Goal: Information Seeking & Learning: Learn about a topic

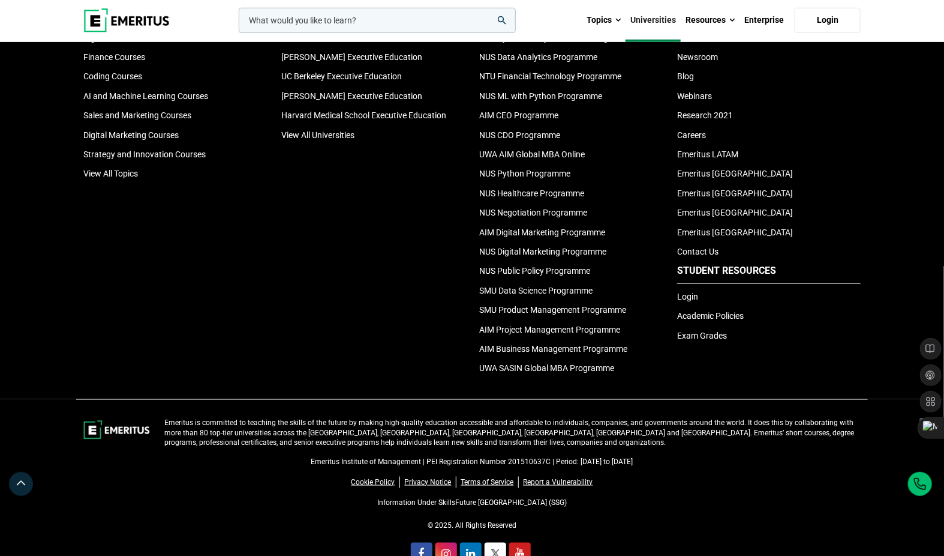
scroll to position [2659, 0]
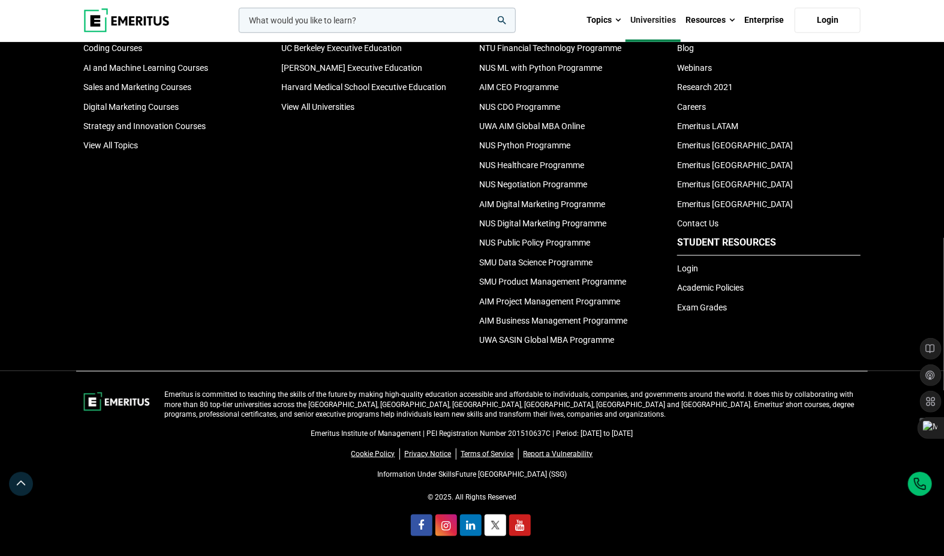
click at [127, 150] on li "View All Topics" at bounding box center [175, 145] width 184 height 13
click at [118, 149] on link "View All Topics" at bounding box center [110, 145] width 55 height 10
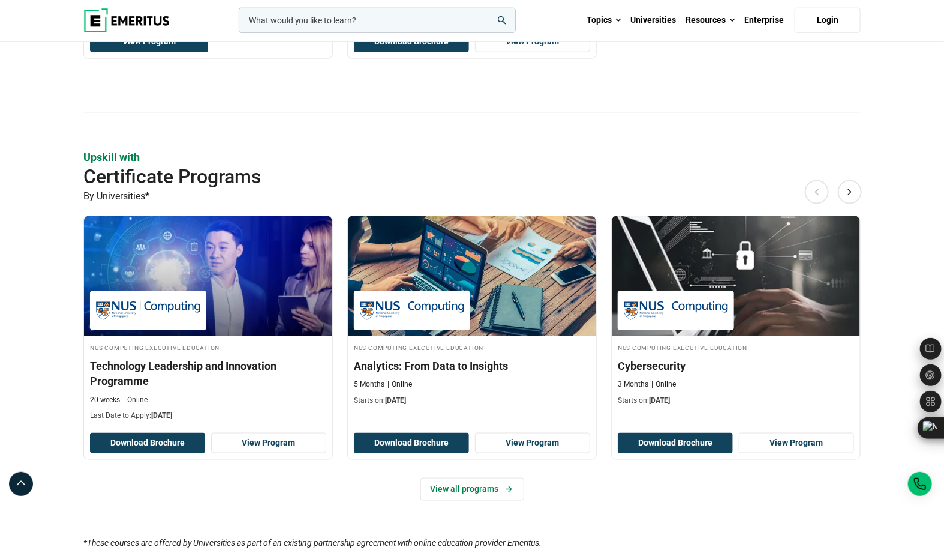
scroll to position [616, 0]
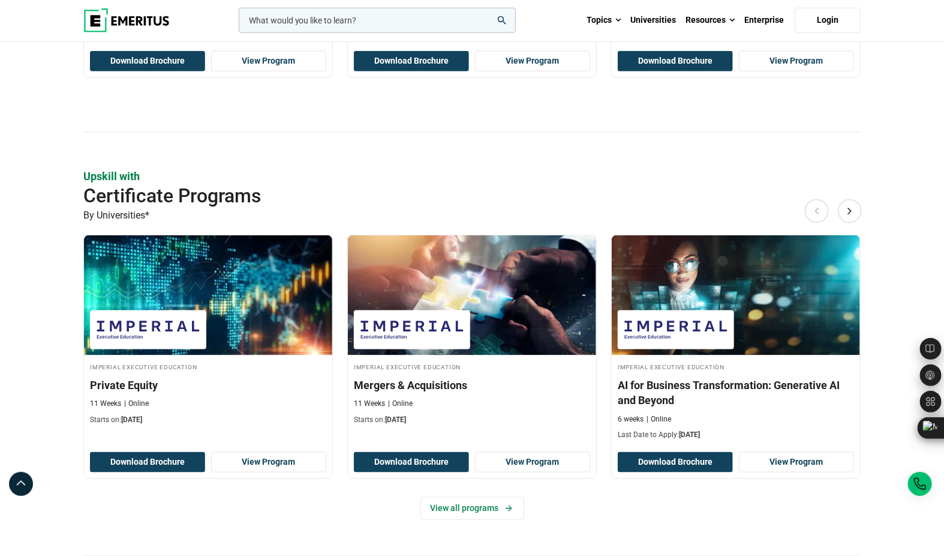
scroll to position [608, 0]
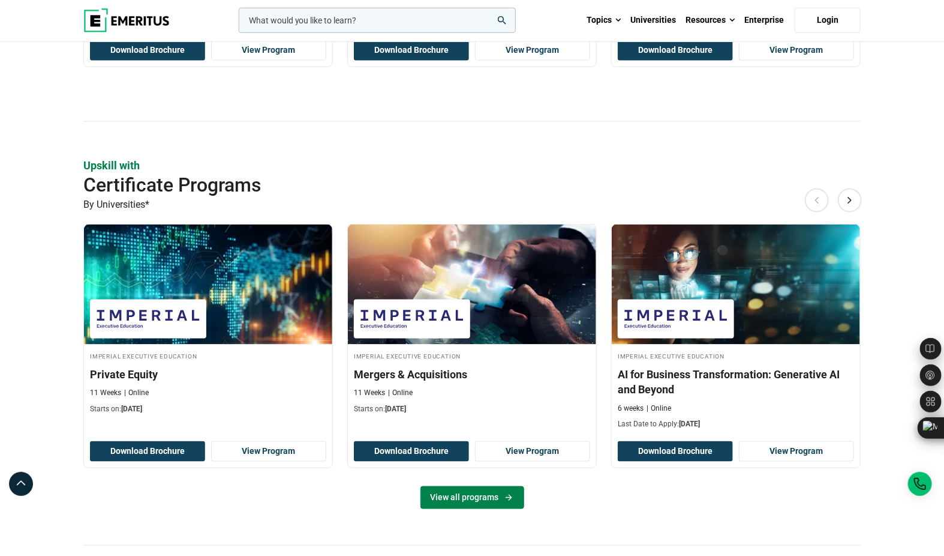
click at [463, 488] on link "View all programs" at bounding box center [473, 497] width 104 height 23
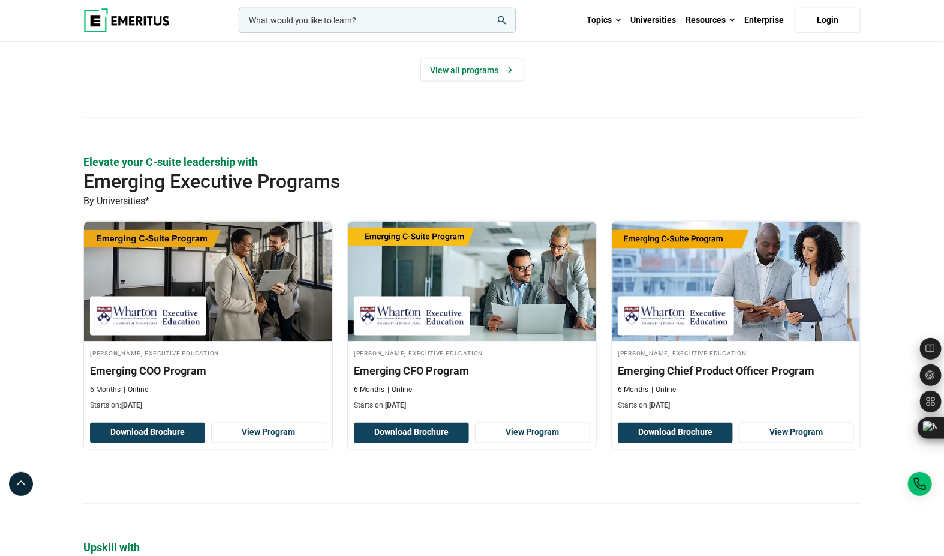
scroll to position [686, 0]
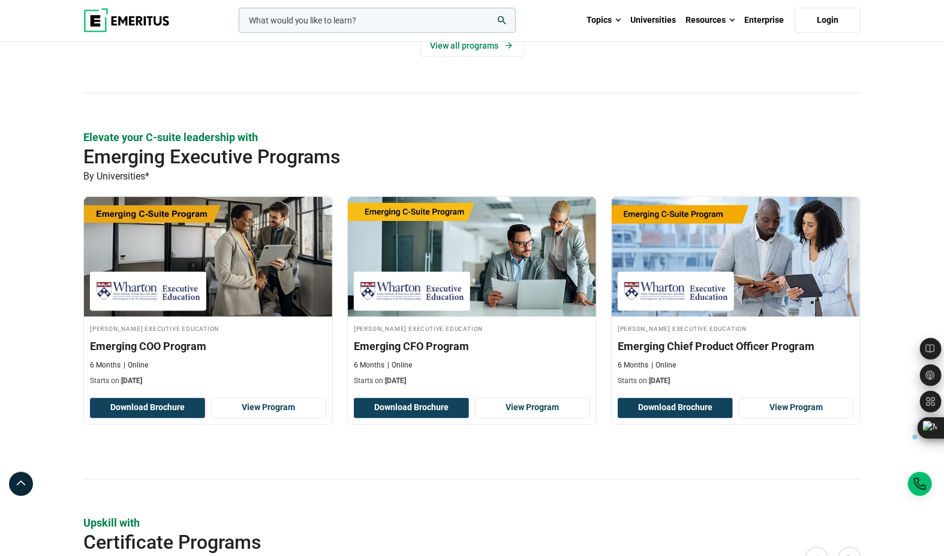
drag, startPoint x: 74, startPoint y: 122, endPoint x: 376, endPoint y: 127, distance: 301.8
click at [376, 127] on section "Elevate your C-suite leadership with Senior Executive Programs By Universities*…" at bounding box center [472, 516] width 944 height 1621
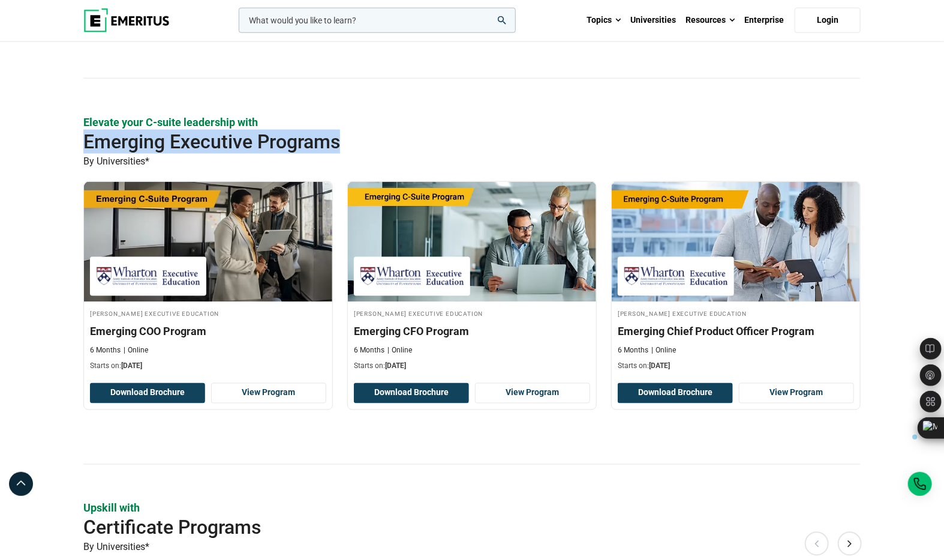
scroll to position [697, 0]
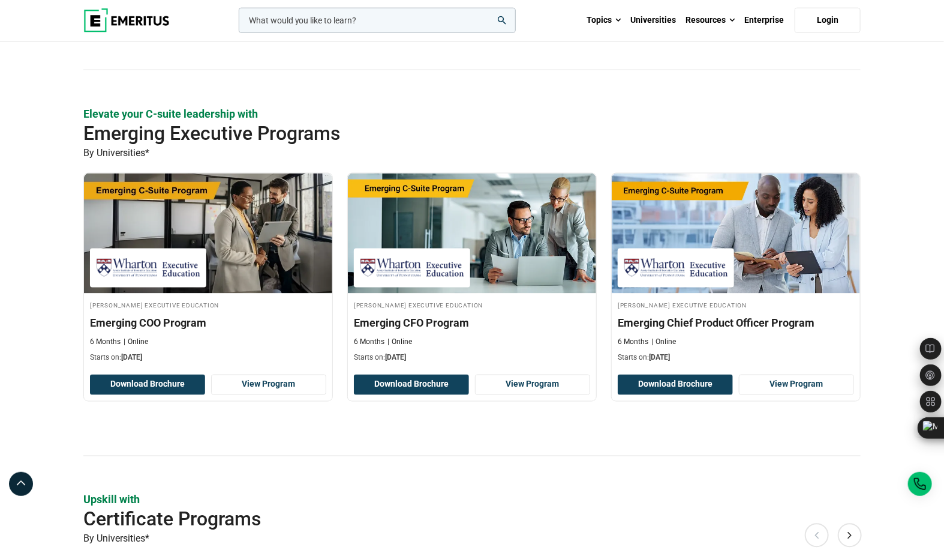
click at [897, 275] on section "Elevate your C-suite leadership with Senior Executive Programs By Universities*…" at bounding box center [472, 493] width 944 height 1621
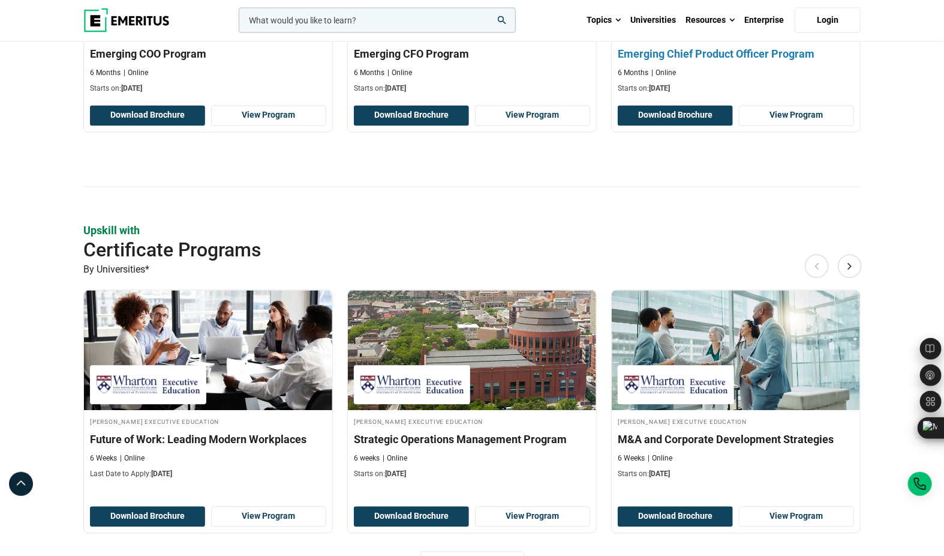
scroll to position [985, 0]
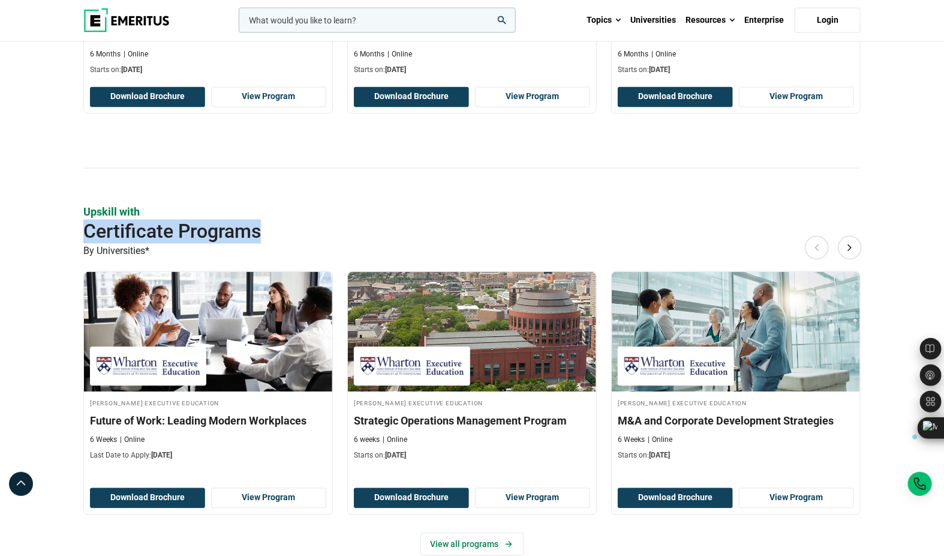
drag, startPoint x: 82, startPoint y: 214, endPoint x: 412, endPoint y: 218, distance: 330.6
click at [412, 218] on div "Elevate your C-suite leadership with Senior Executive Programs By Universities*…" at bounding box center [472, 205] width 792 height 1621
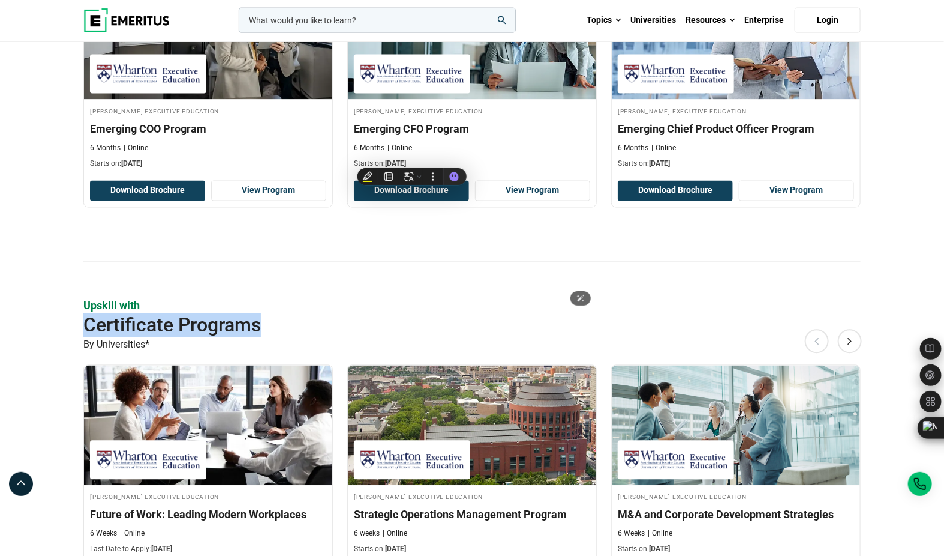
scroll to position [1177, 0]
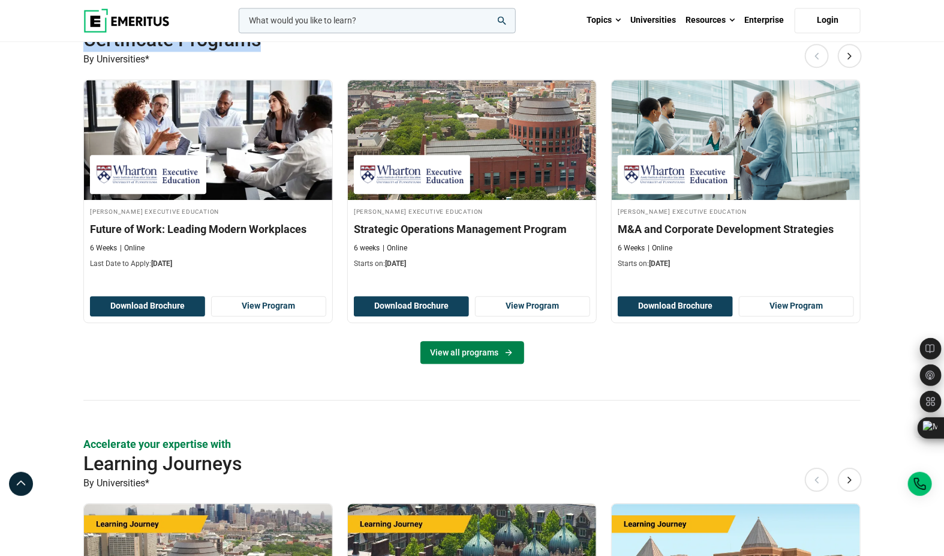
click at [433, 341] on link "View all programs" at bounding box center [473, 352] width 104 height 23
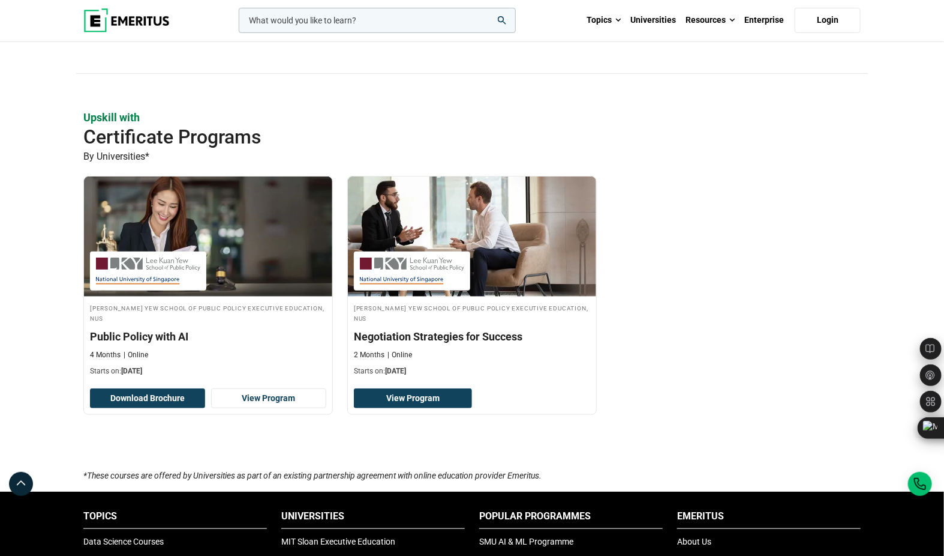
scroll to position [313, 0]
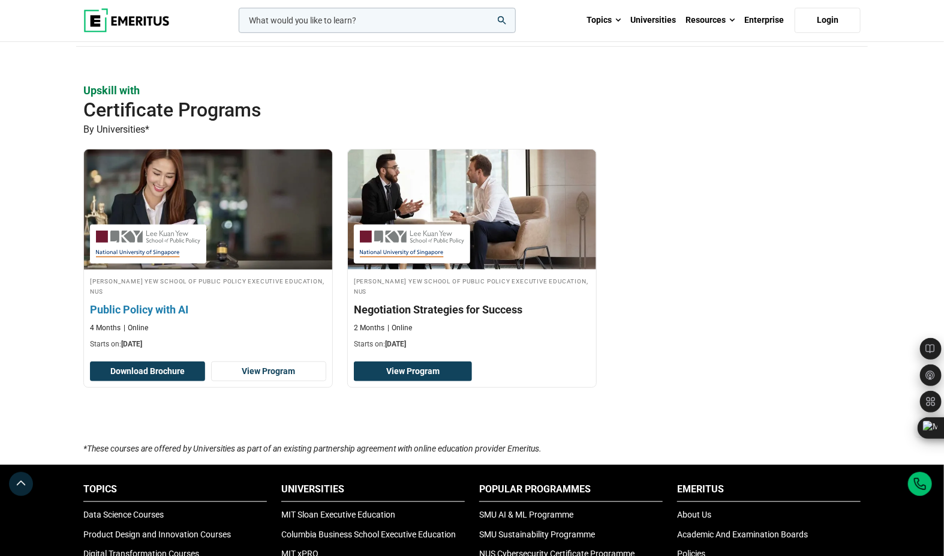
click at [166, 302] on h3 "Public Policy with AI" at bounding box center [208, 309] width 236 height 15
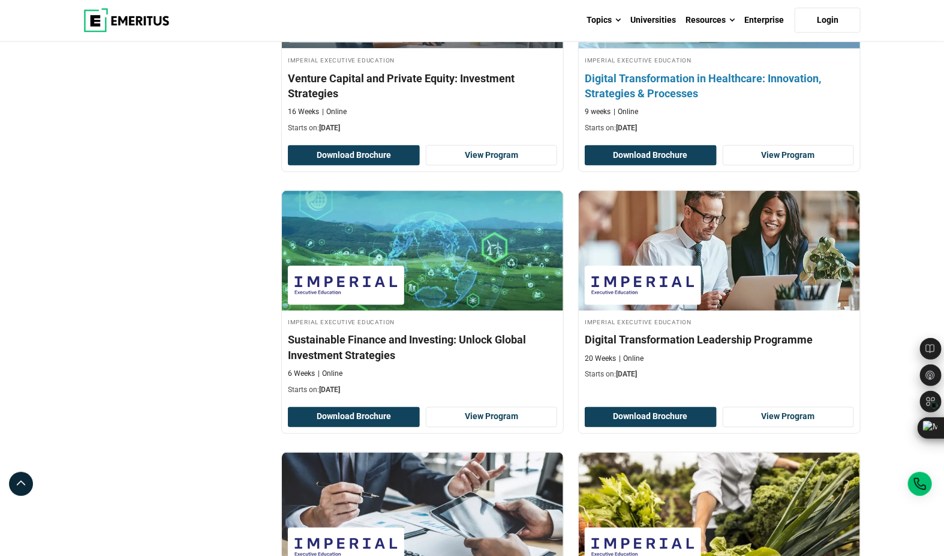
scroll to position [801, 0]
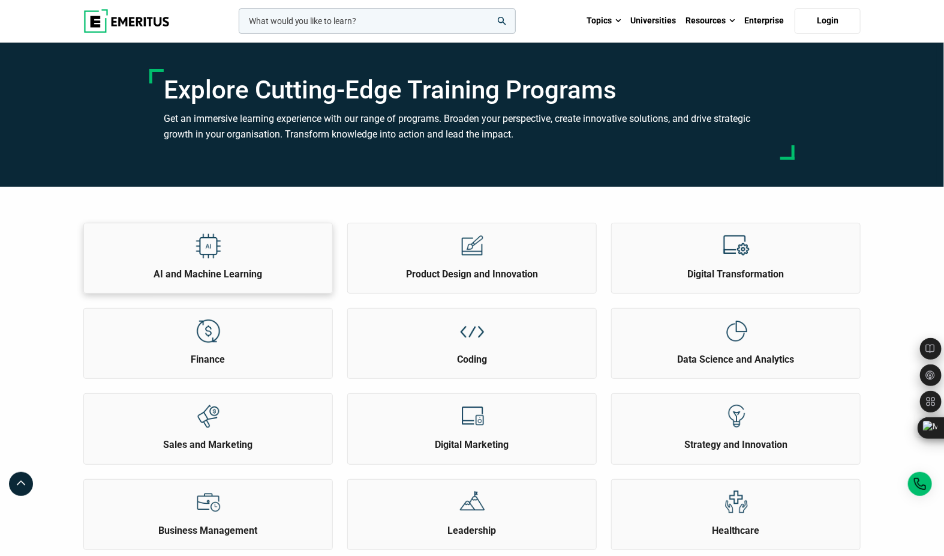
click at [271, 251] on div "AI and Machine Learning" at bounding box center [208, 252] width 248 height 58
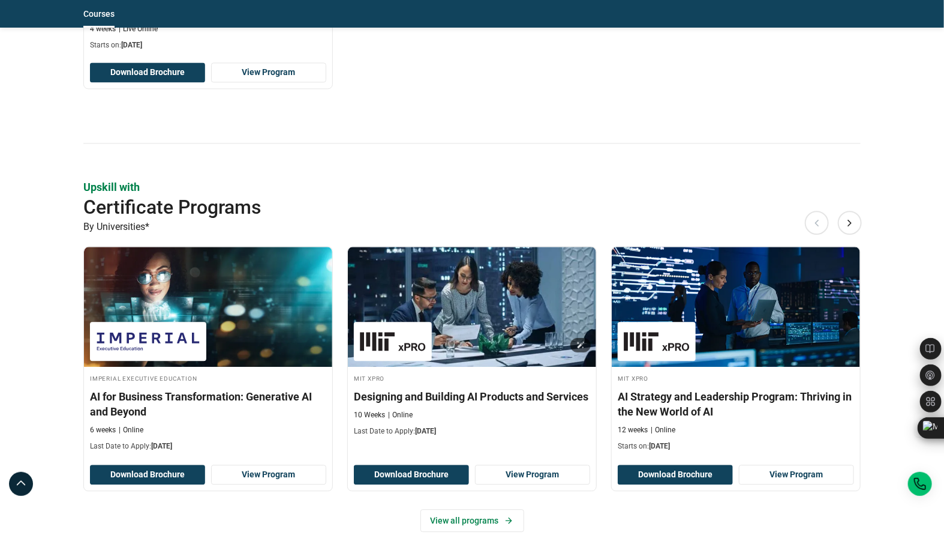
scroll to position [1214, 0]
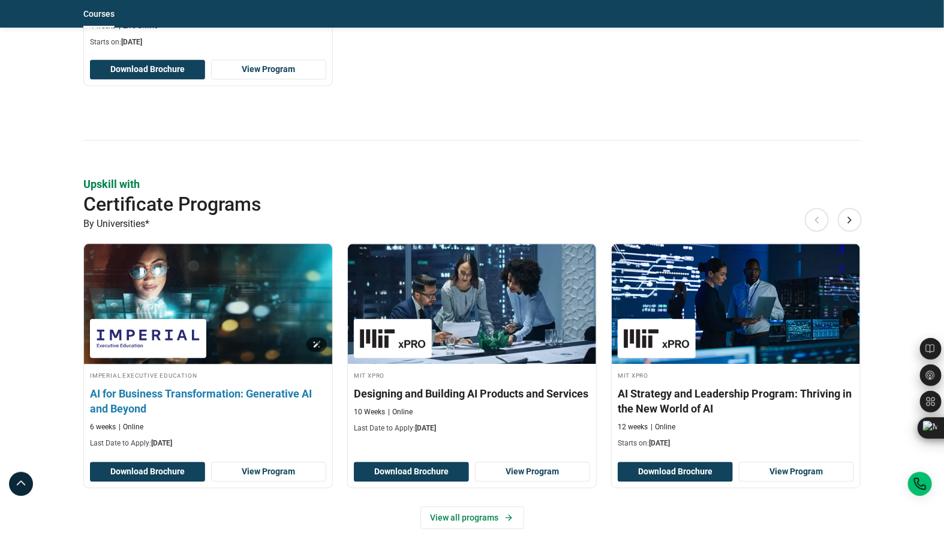
click at [245, 290] on img at bounding box center [207, 304] width 273 height 132
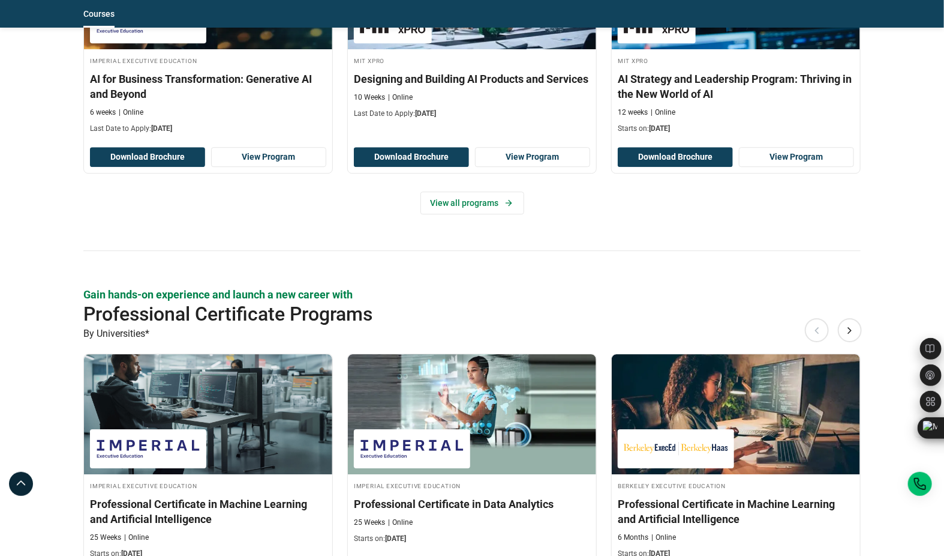
scroll to position [1529, 0]
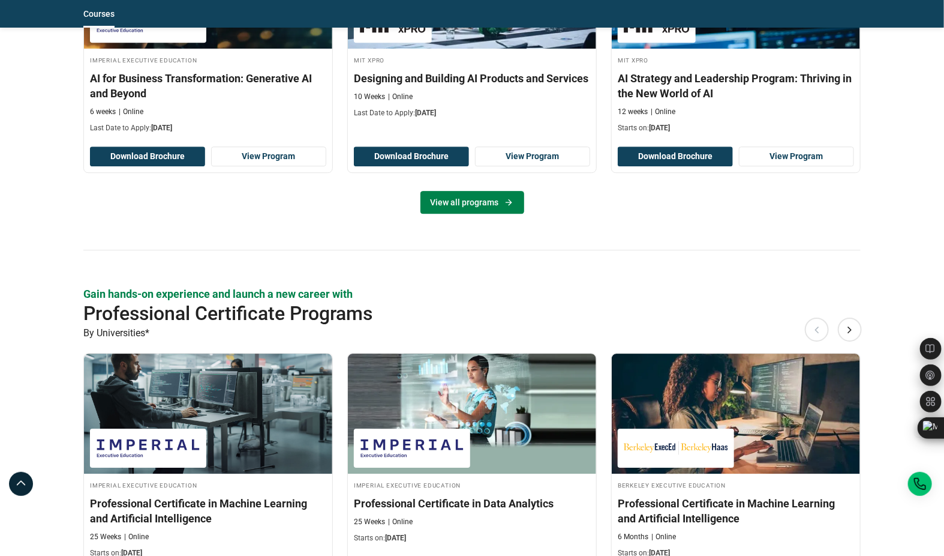
click at [479, 199] on link "View all programs" at bounding box center [473, 202] width 104 height 23
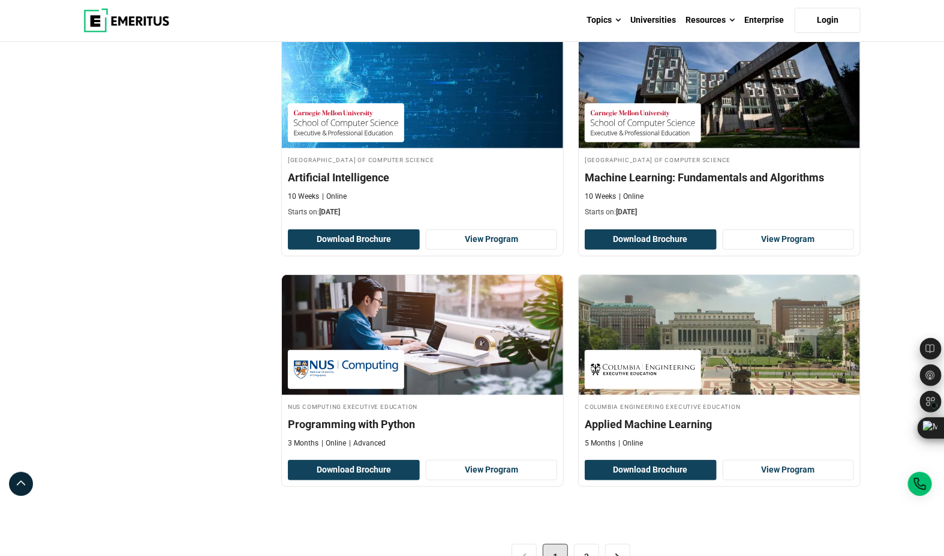
scroll to position [2272, 0]
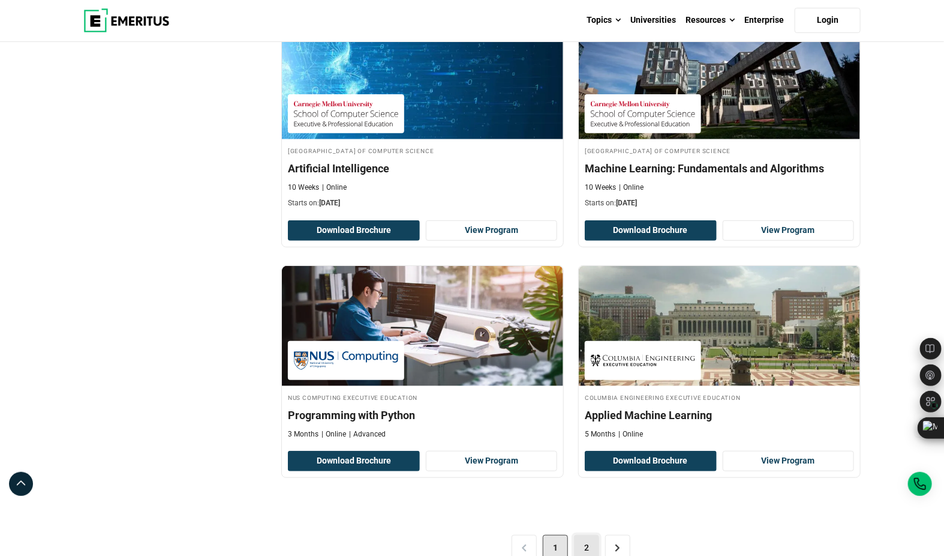
click at [587, 536] on link "2" at bounding box center [586, 547] width 25 height 25
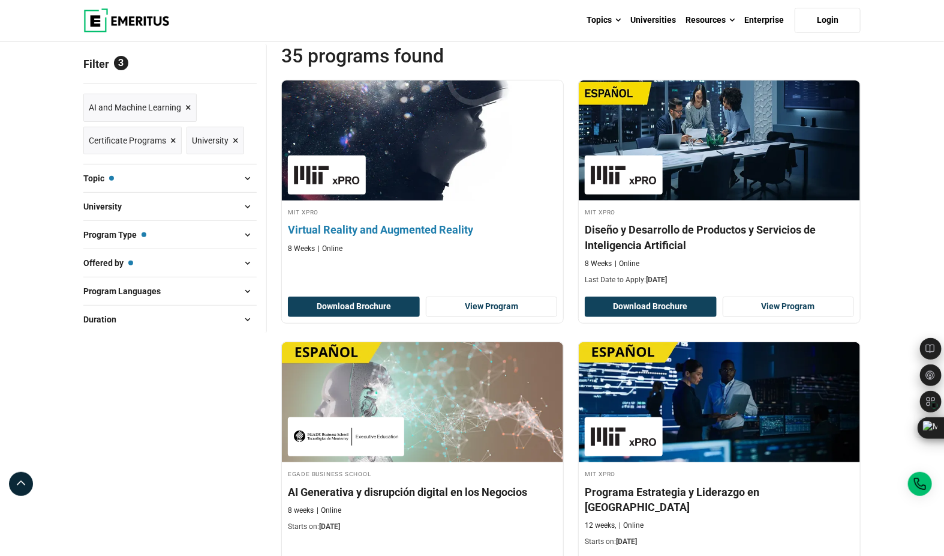
scroll to position [136, 0]
